Goal: Information Seeking & Learning: Learn about a topic

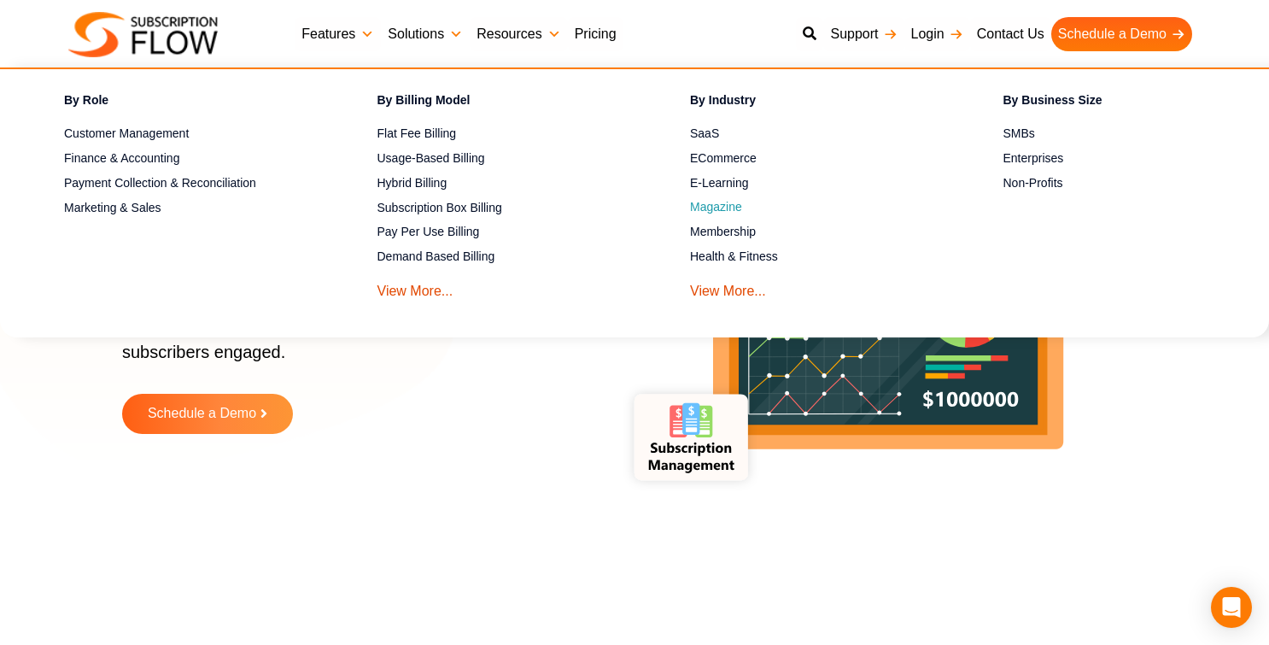
click at [704, 202] on link "Magazine" at bounding box center [817, 207] width 254 height 20
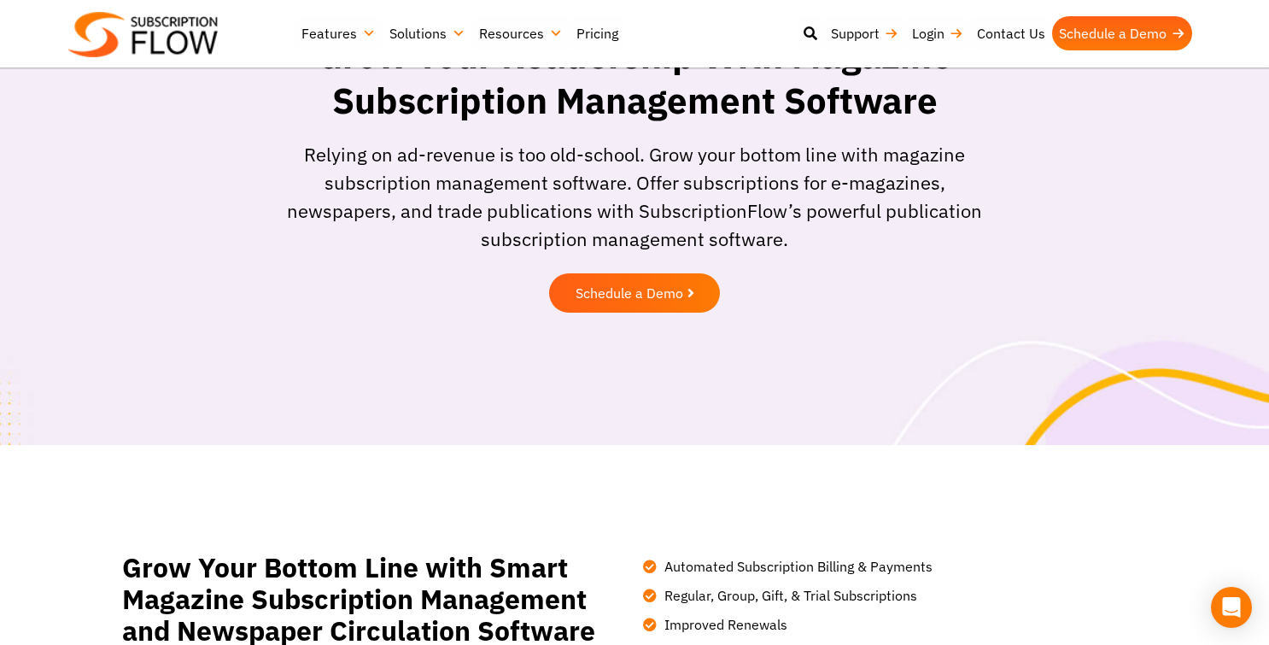
scroll to position [91, 0]
click at [594, 37] on link "Pricing" at bounding box center [598, 33] width 56 height 34
